Goal: Task Accomplishment & Management: Use online tool/utility

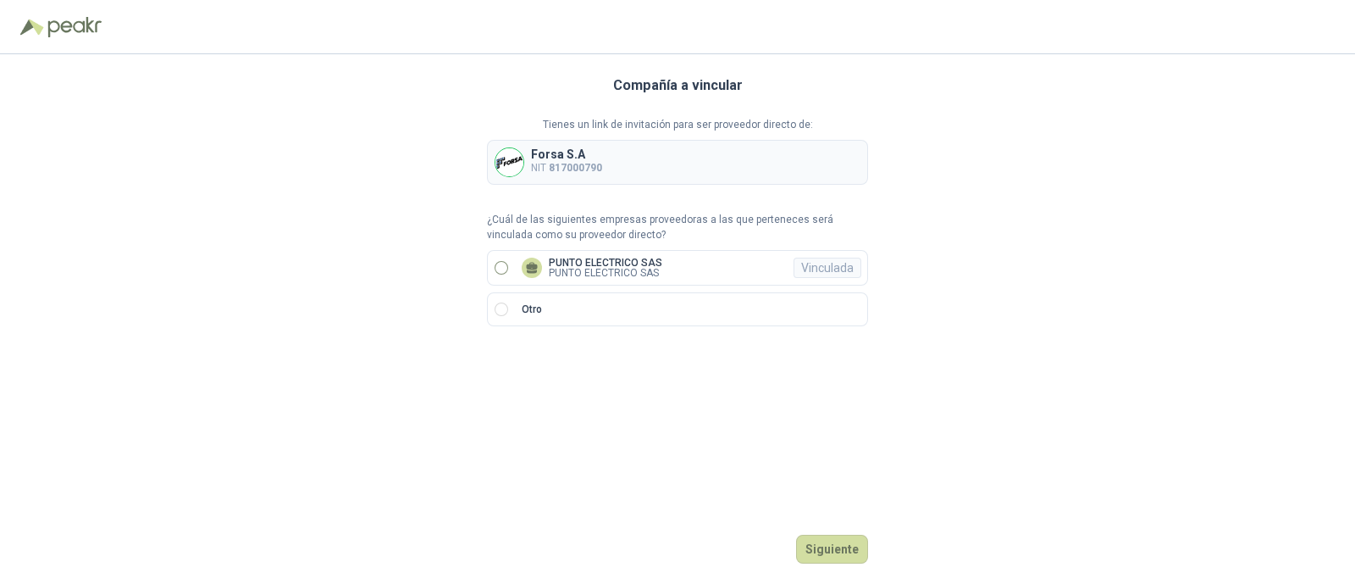
click at [508, 260] on label "PUNTO ELECTRICO SAS PUNTO ELECTRICO SAS Vinculada" at bounding box center [677, 268] width 381 height 36
click at [836, 541] on button "Ingresar" at bounding box center [834, 549] width 67 height 29
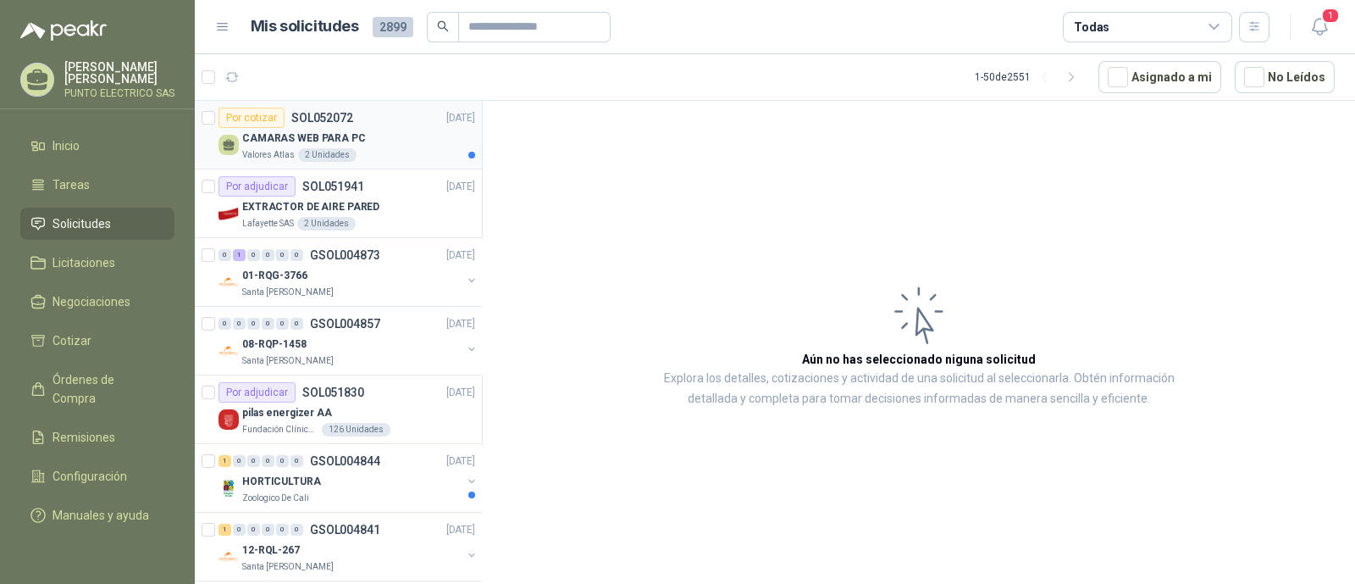
click at [401, 149] on div "Valores Atlas 2 Unidades" at bounding box center [358, 155] width 233 height 14
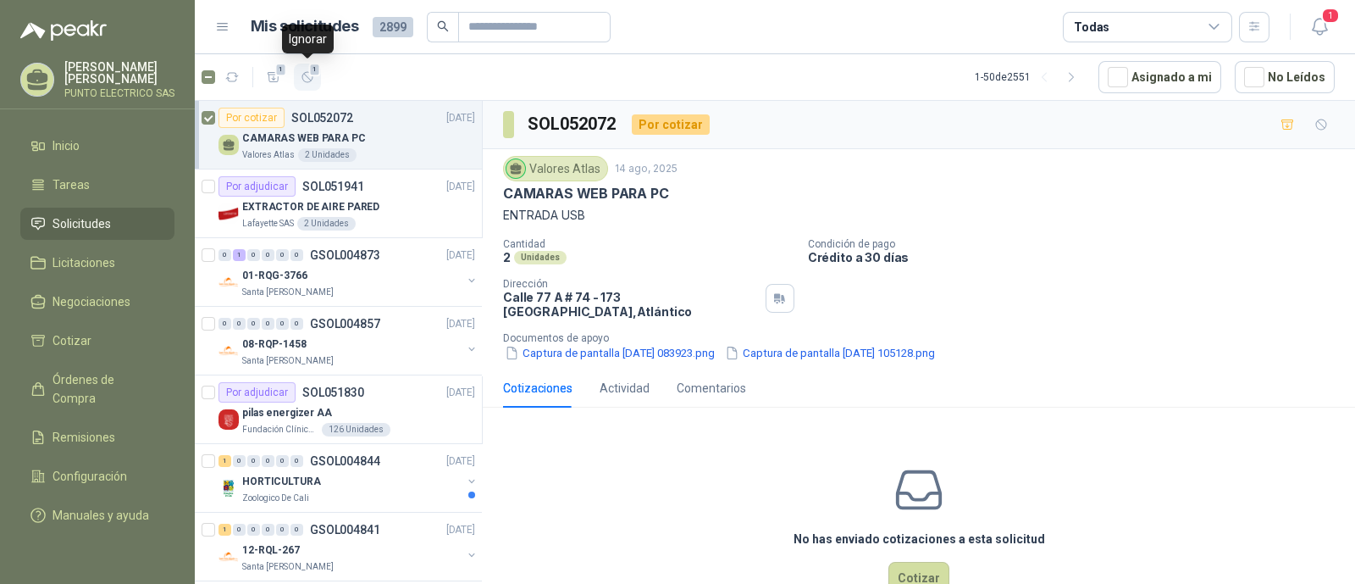
click at [301, 83] on icon "button" at bounding box center [308, 77] width 14 height 14
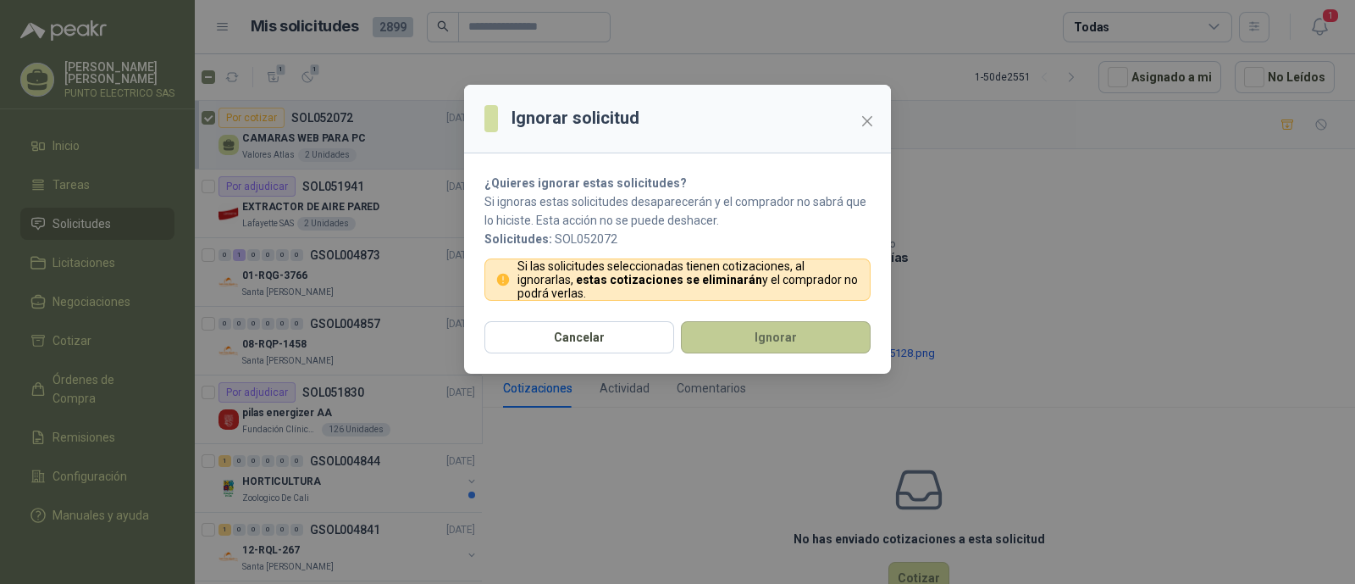
click at [795, 344] on button "Ignorar" at bounding box center [776, 337] width 190 height 32
